Goal: Obtain resource: Obtain resource

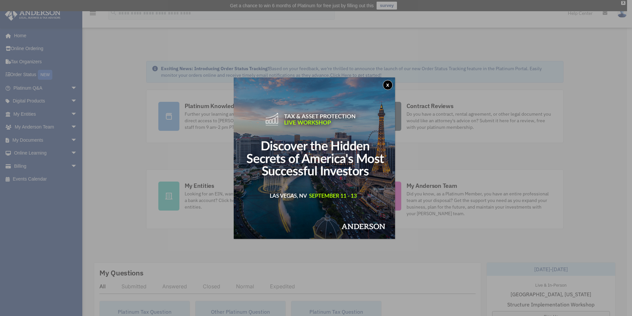
click at [390, 81] on button "x" at bounding box center [388, 85] width 10 height 10
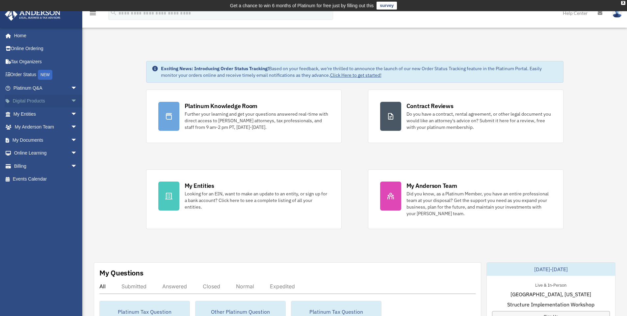
click at [71, 99] on span "arrow_drop_down" at bounding box center [77, 102] width 13 height 14
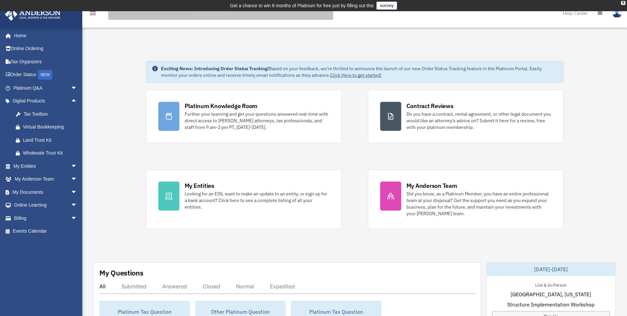
click at [194, 17] on input "search" at bounding box center [220, 13] width 225 height 13
type input "****"
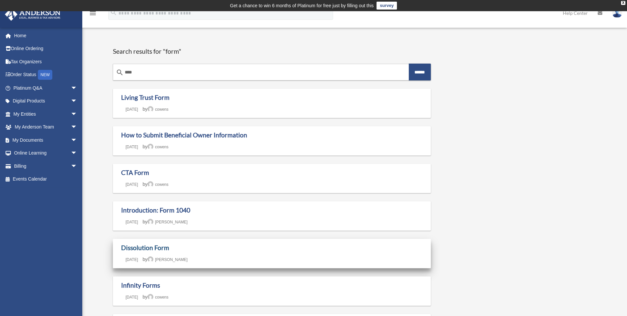
click at [159, 249] on link "Dissolution Form" at bounding box center [145, 248] width 48 height 8
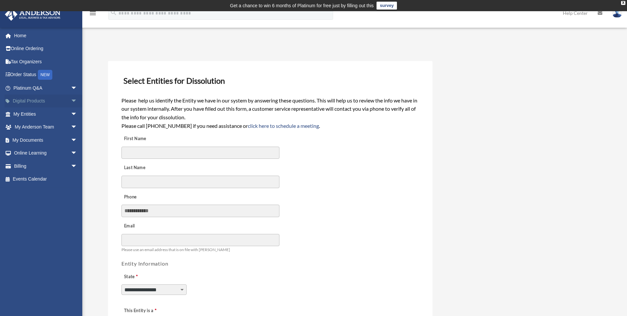
click at [71, 98] on span "arrow_drop_down" at bounding box center [77, 102] width 13 height 14
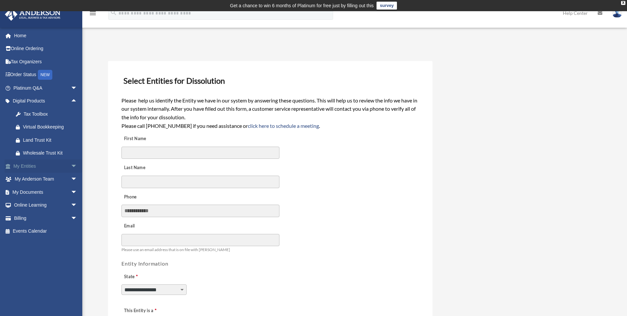
click at [71, 165] on span "arrow_drop_down" at bounding box center [77, 166] width 13 height 14
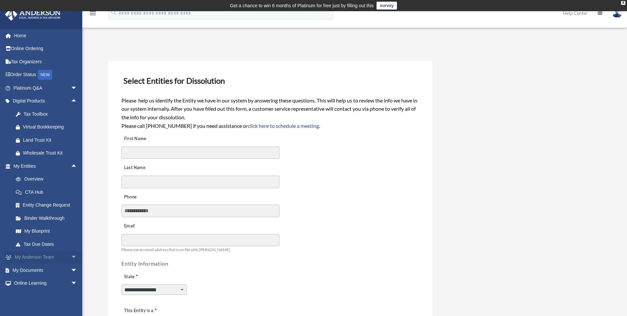
click at [73, 256] on span "arrow_drop_down" at bounding box center [77, 258] width 13 height 14
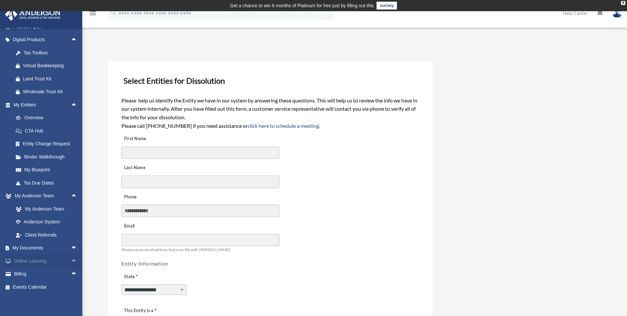
scroll to position [63, 0]
click at [71, 246] on span "arrow_drop_down" at bounding box center [77, 247] width 13 height 14
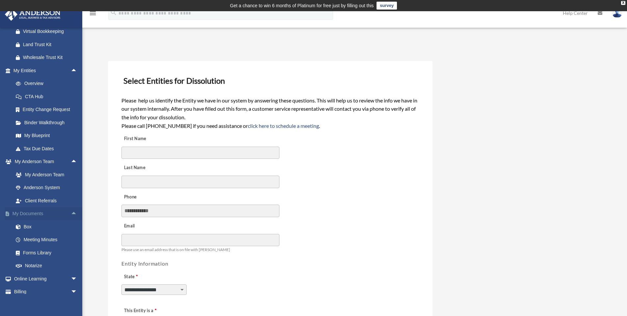
scroll to position [115, 0]
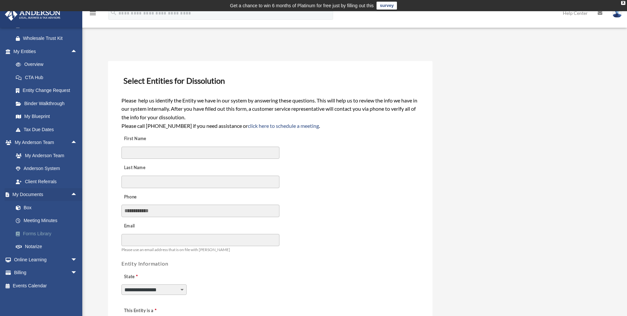
click at [40, 233] on link "Forms Library" at bounding box center [48, 233] width 78 height 13
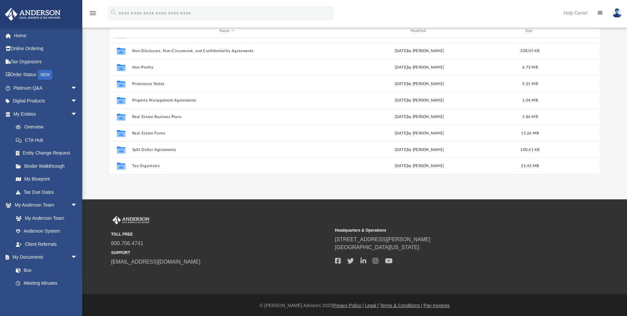
scroll to position [71, 0]
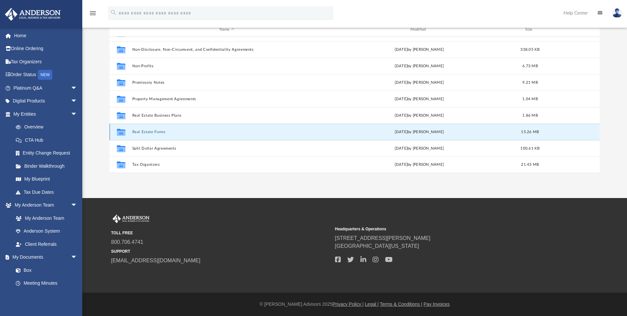
click at [158, 130] on button "Real Estate Forms" at bounding box center [227, 132] width 190 height 4
click at [142, 131] on button "Real Estate Forms" at bounding box center [227, 132] width 190 height 4
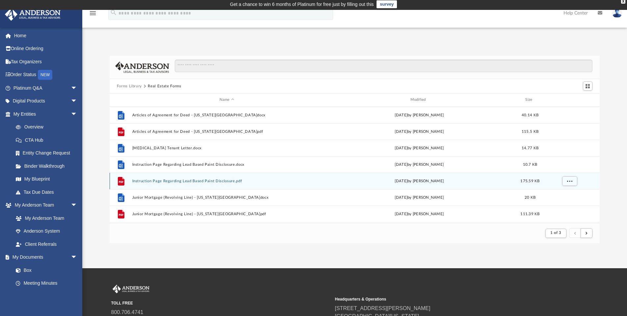
scroll to position [0, 0]
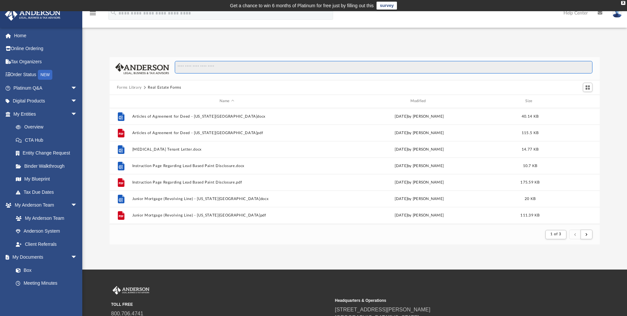
click at [234, 68] on input "Search files and folders" at bounding box center [384, 67] width 418 height 13
click at [204, 70] on input "Search files and folders" at bounding box center [384, 67] width 418 height 13
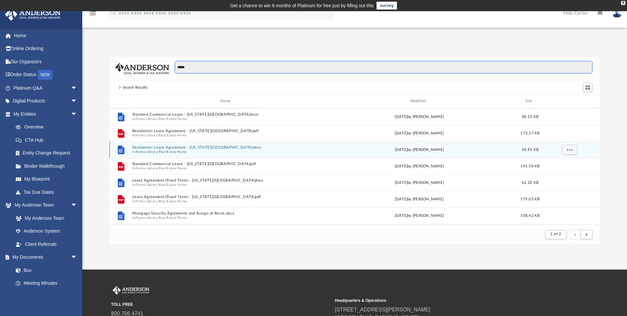
scroll to position [329, 0]
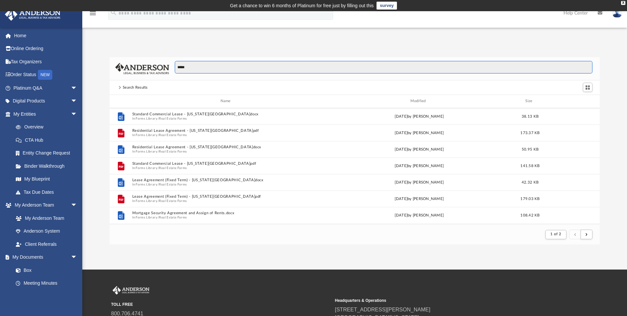
click at [196, 67] on input "*****" at bounding box center [384, 67] width 418 height 13
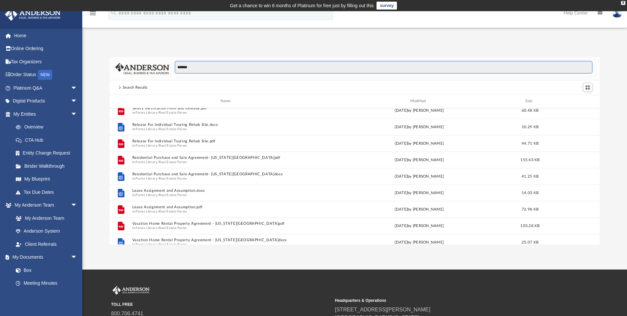
scroll to position [66, 0]
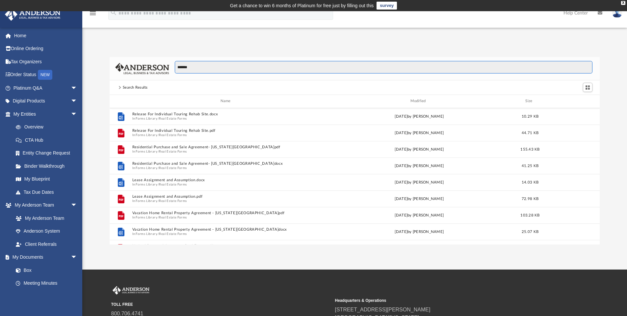
drag, startPoint x: 191, startPoint y: 66, endPoint x: 172, endPoint y: 69, distance: 19.3
click at [172, 69] on div "*******" at bounding box center [381, 70] width 424 height 19
type input "**********"
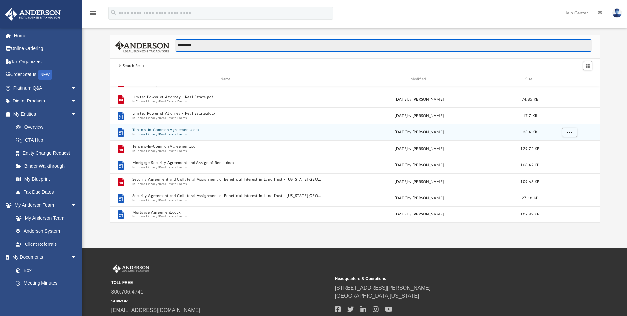
scroll to position [33, 0]
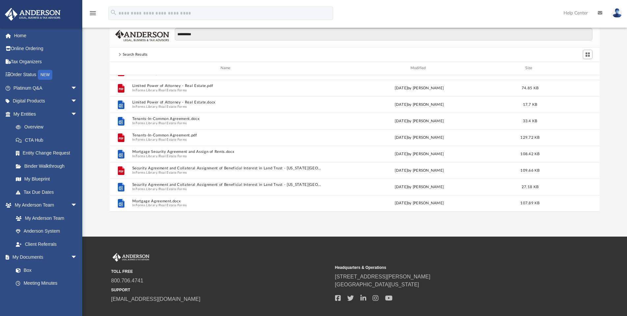
click at [97, 152] on div "**********" at bounding box center [354, 117] width 545 height 187
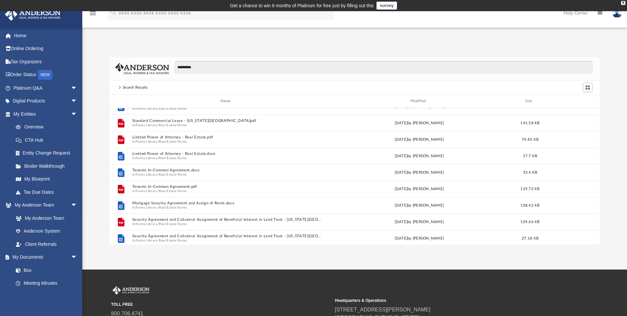
scroll to position [0, 0]
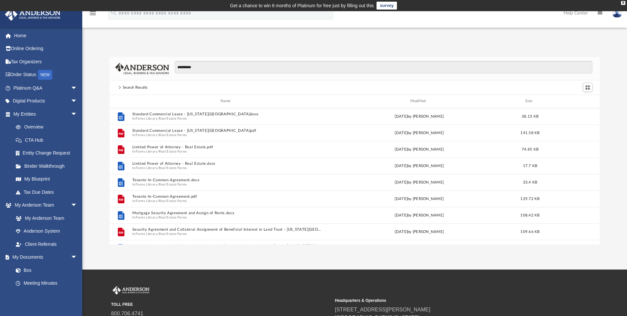
click at [99, 90] on div "**********" at bounding box center [354, 150] width 545 height 187
click at [34, 73] on link "Order Status NEW" at bounding box center [46, 75] width 83 height 14
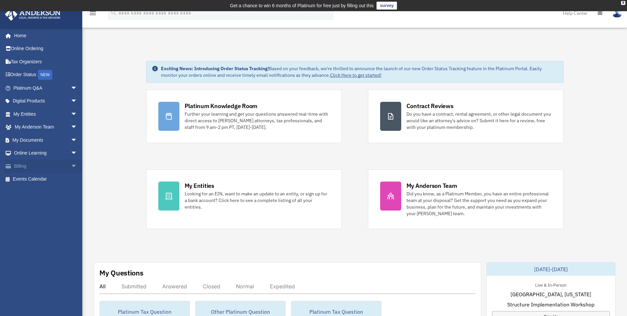
click at [71, 162] on span "arrow_drop_down" at bounding box center [77, 166] width 13 height 14
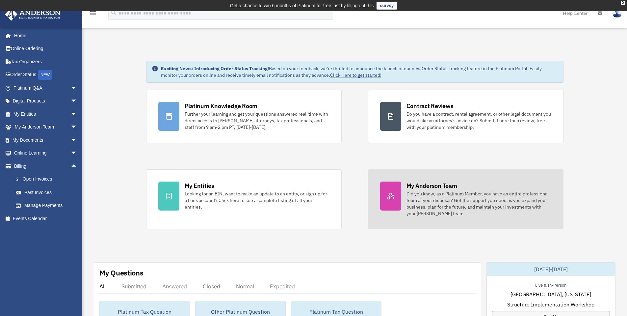
click at [422, 191] on div "Did you know, as a Platinum Member, you have an entire professional team at you…" at bounding box center [479, 203] width 145 height 26
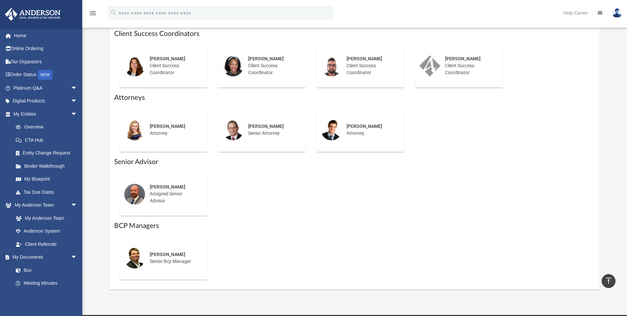
scroll to position [263, 0]
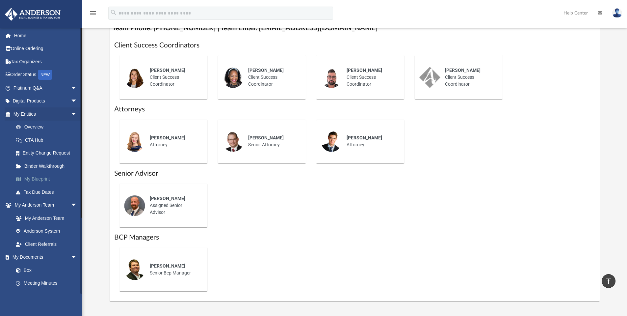
click at [41, 177] on link "My Blueprint" at bounding box center [48, 179] width 78 height 13
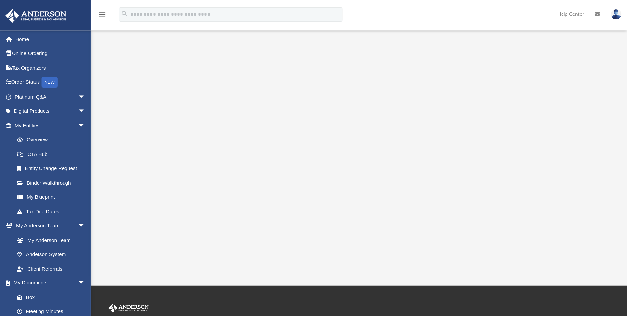
scroll to position [82, 0]
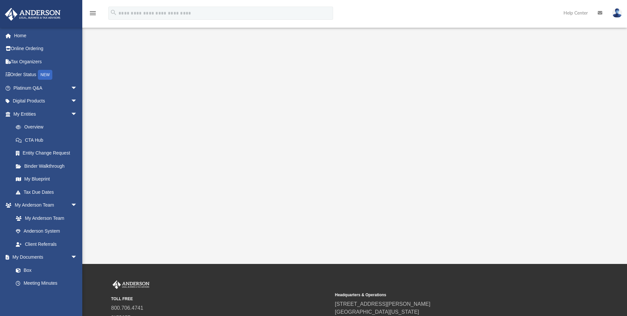
click at [158, 109] on div at bounding box center [355, 106] width 491 height 263
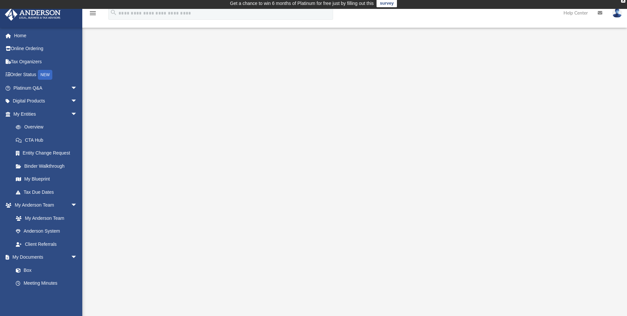
scroll to position [0, 0]
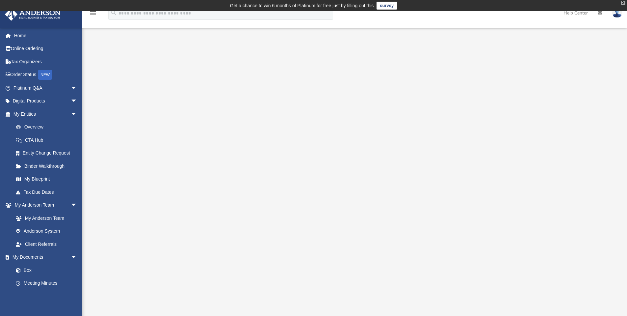
click at [624, 4] on div "X" at bounding box center [623, 3] width 4 height 4
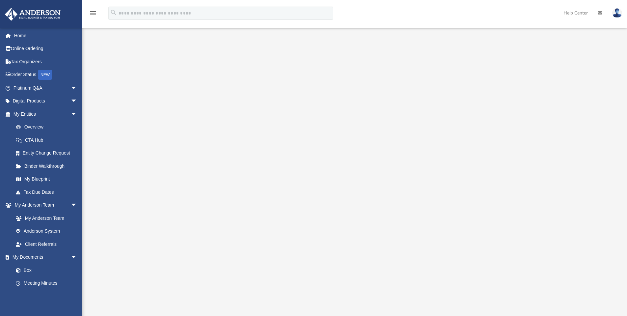
click at [562, 100] on div at bounding box center [355, 177] width 491 height 263
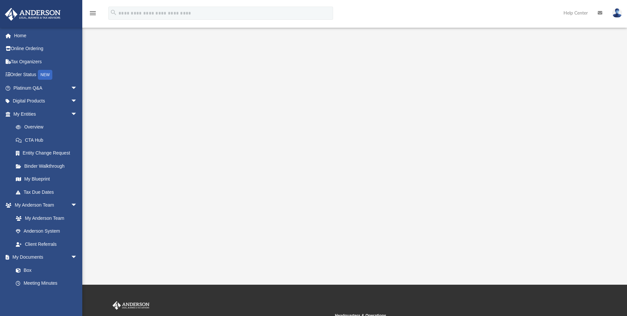
scroll to position [33, 0]
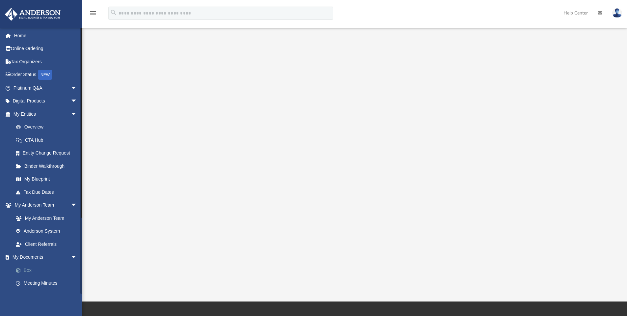
click at [33, 269] on link "Box" at bounding box center [48, 269] width 78 height 13
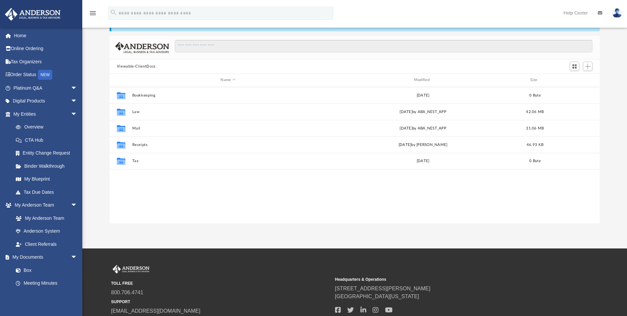
scroll to position [145, 485]
